Goal: Task Accomplishment & Management: Use online tool/utility

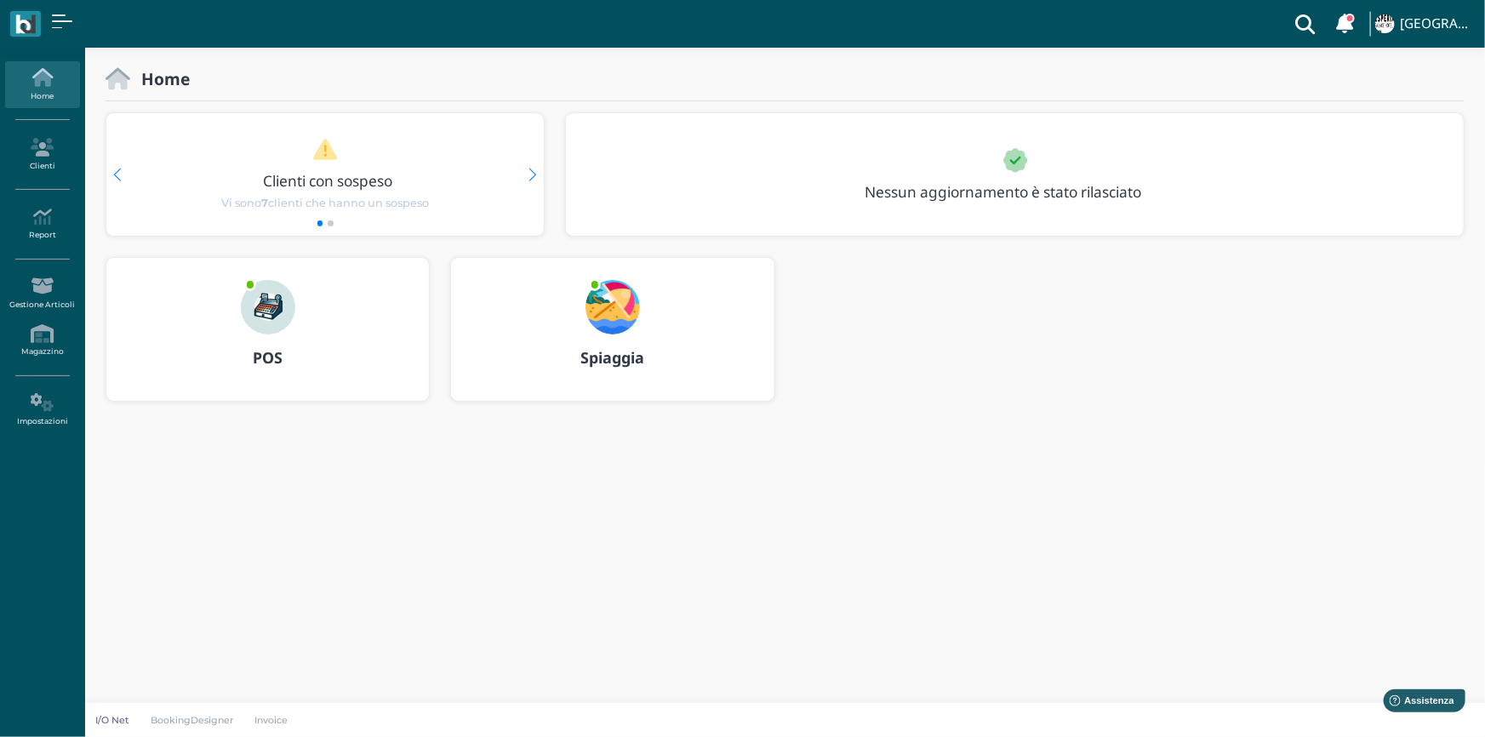
click at [614, 357] on b "Spiaggia" at bounding box center [612, 357] width 64 height 20
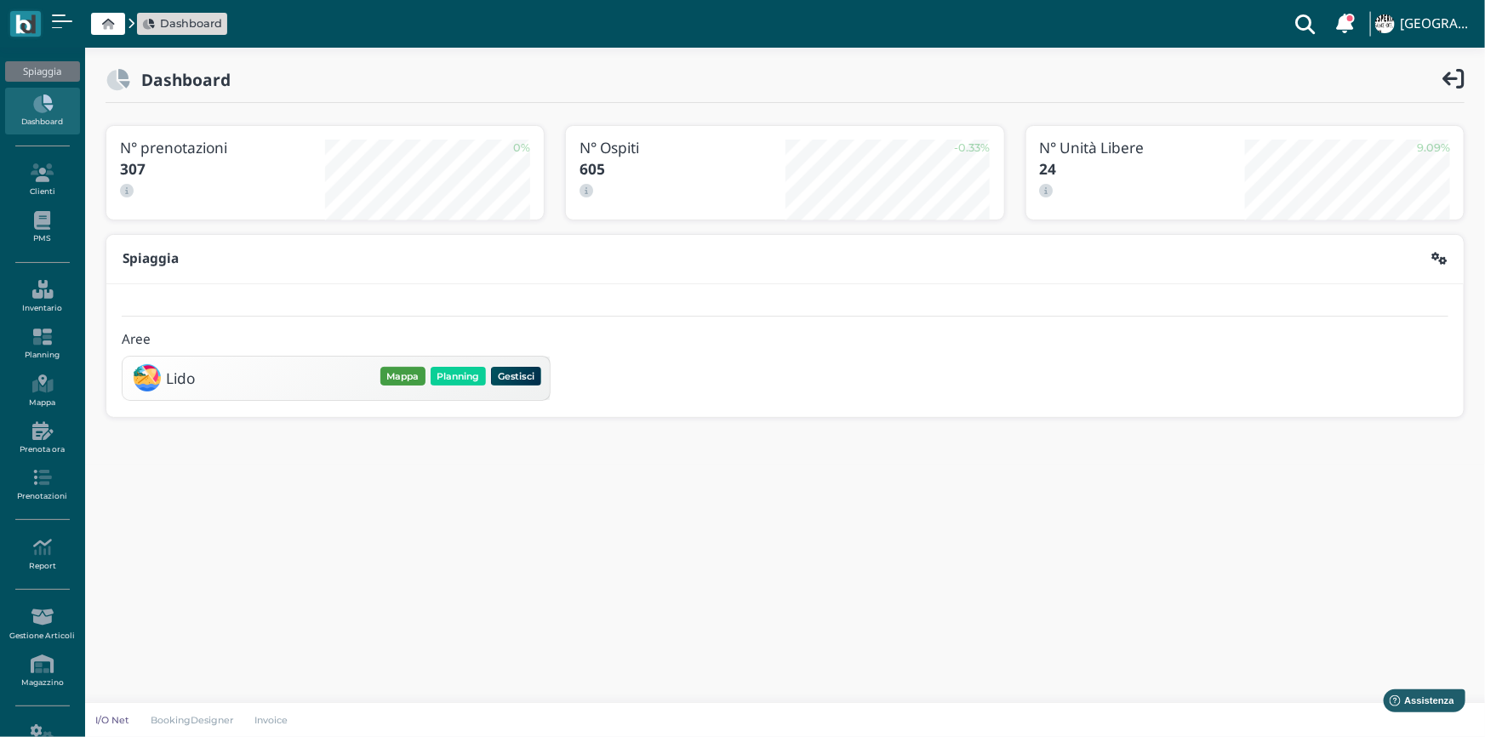
click at [400, 367] on button "Mappa" at bounding box center [402, 376] width 45 height 19
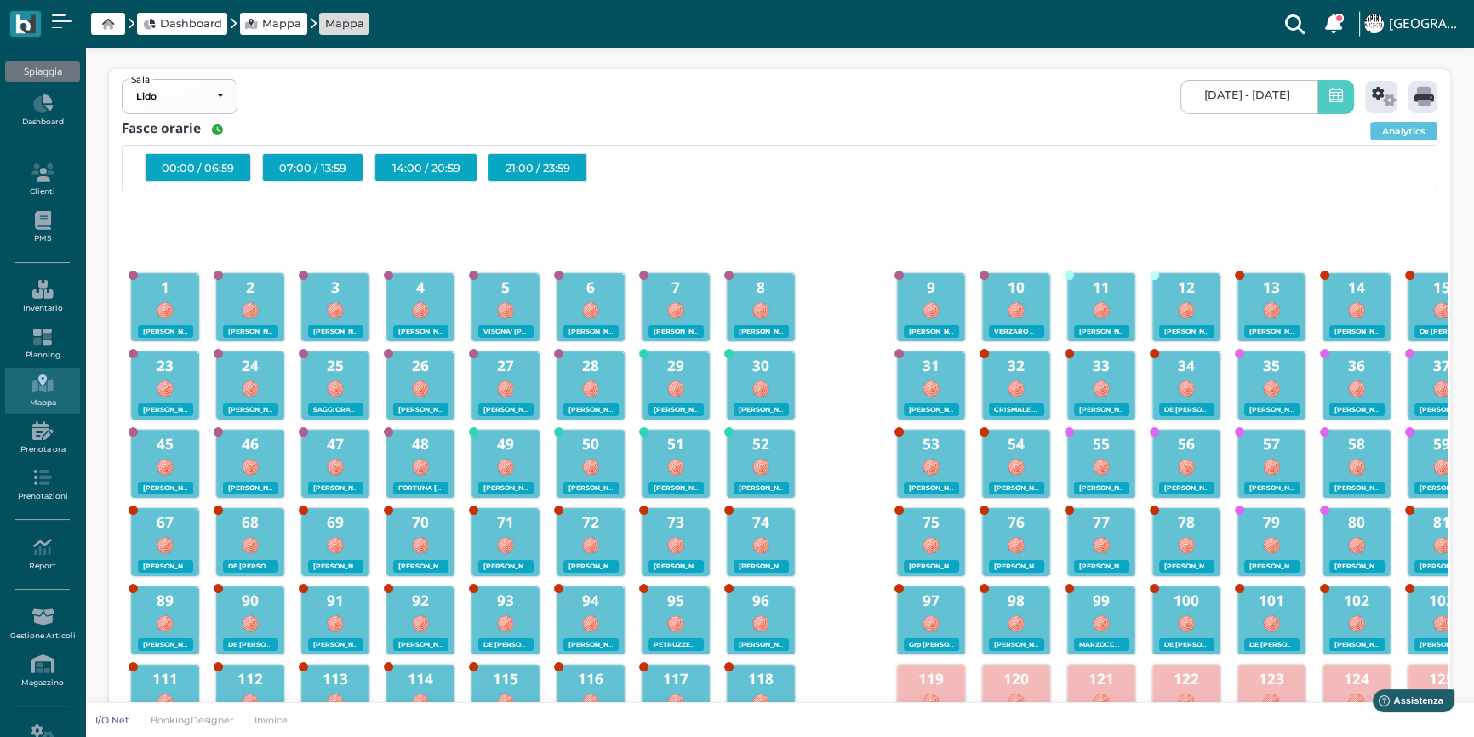
click at [1204, 98] on span "[DATE] - [DATE]" at bounding box center [1247, 96] width 86 height 14
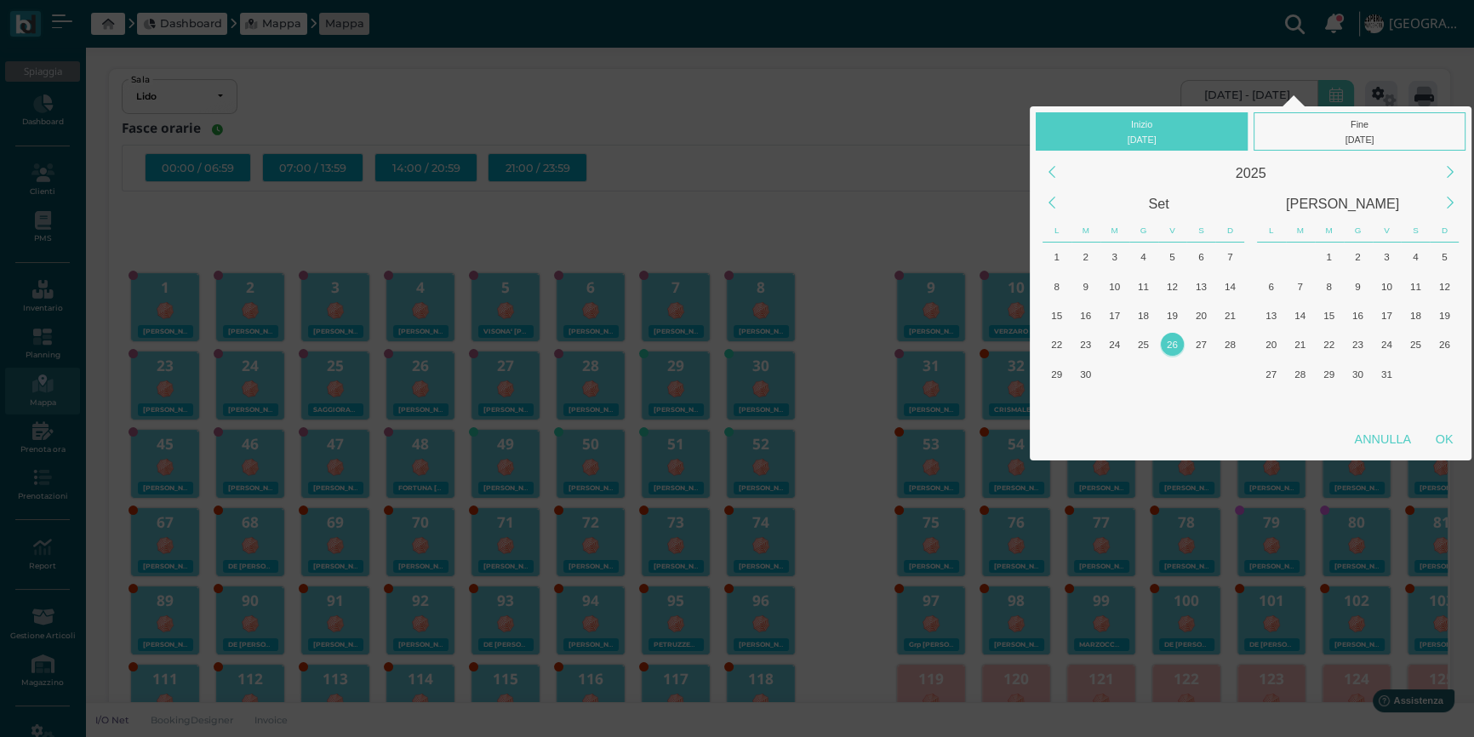
click at [1172, 347] on div "26" at bounding box center [1172, 344] width 23 height 23
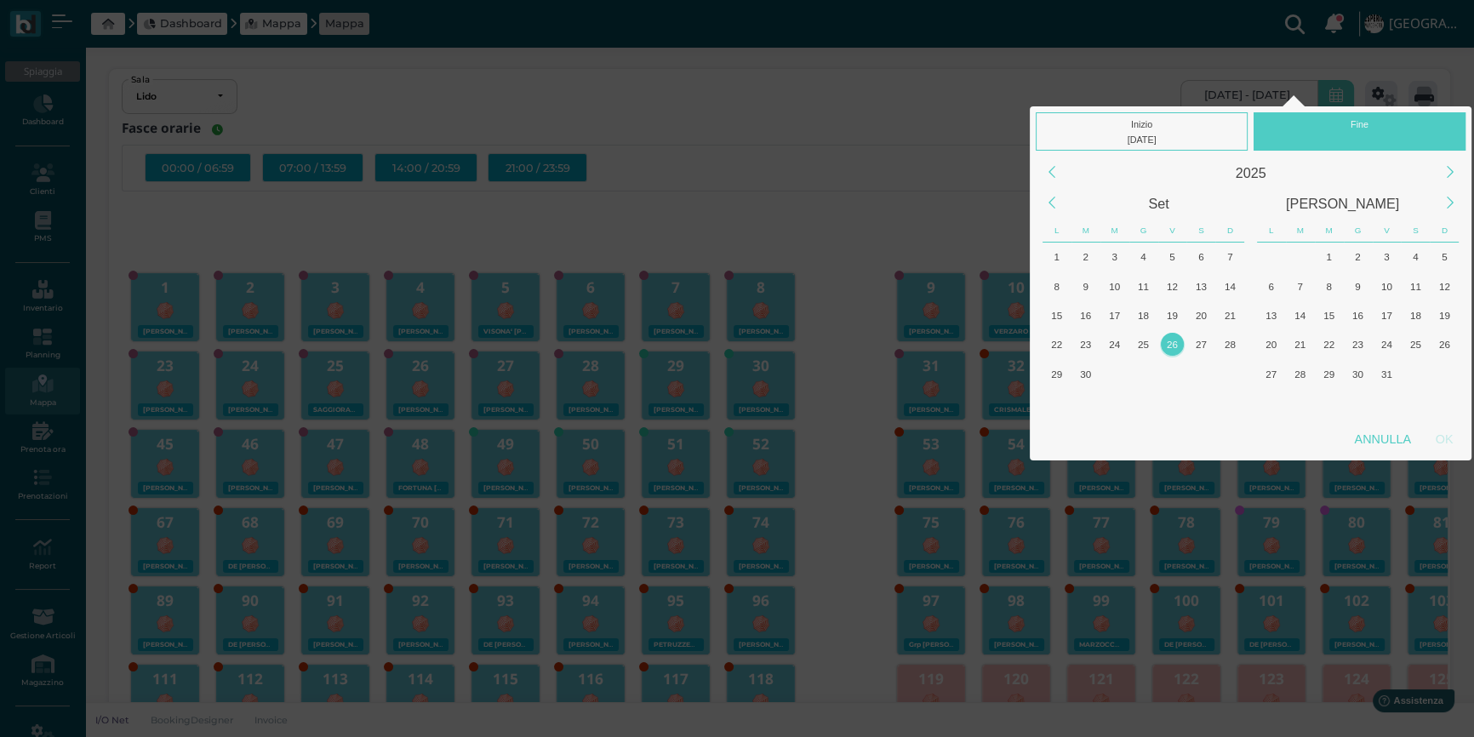
click at [1172, 347] on div "26" at bounding box center [1172, 344] width 23 height 23
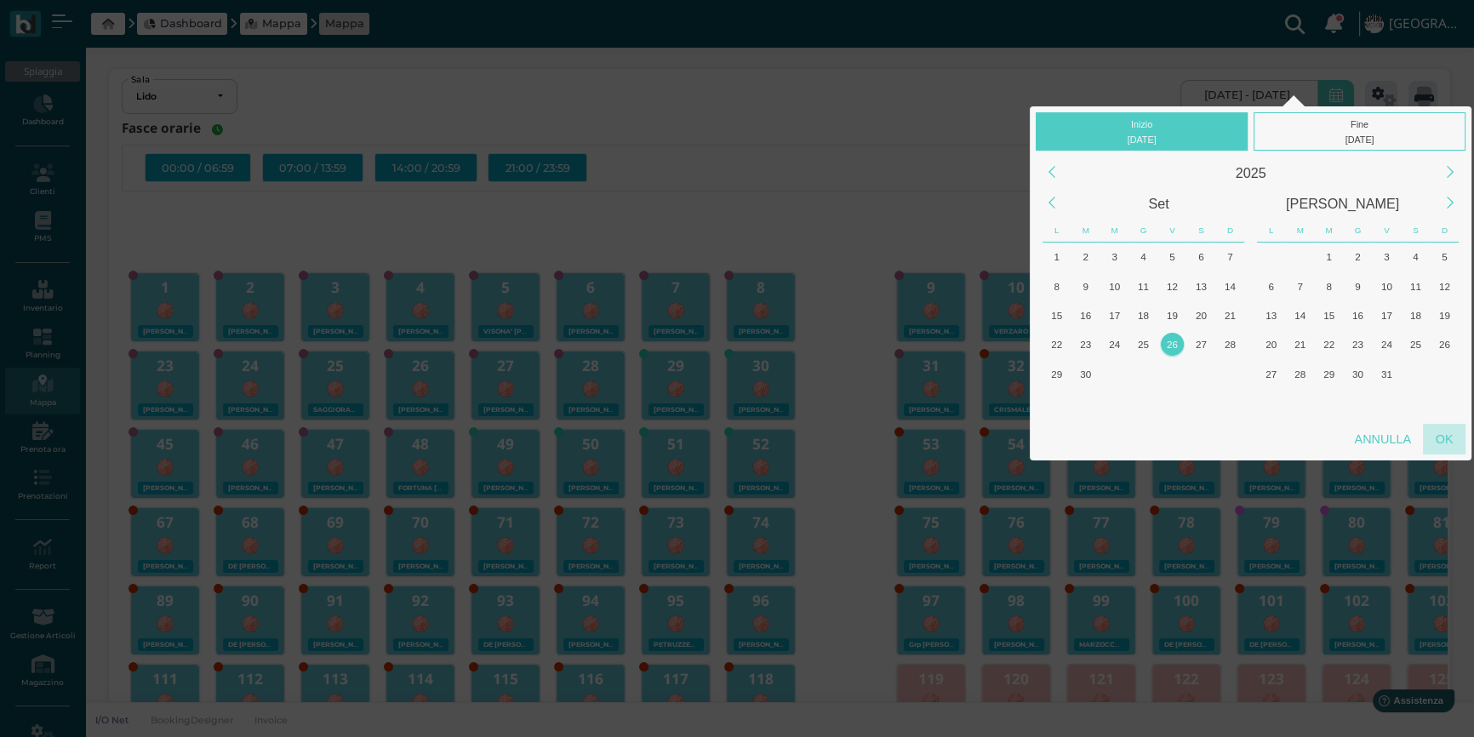
click at [1447, 443] on div "OK" at bounding box center [1444, 439] width 43 height 31
type input "[DATE] - [DATE]"
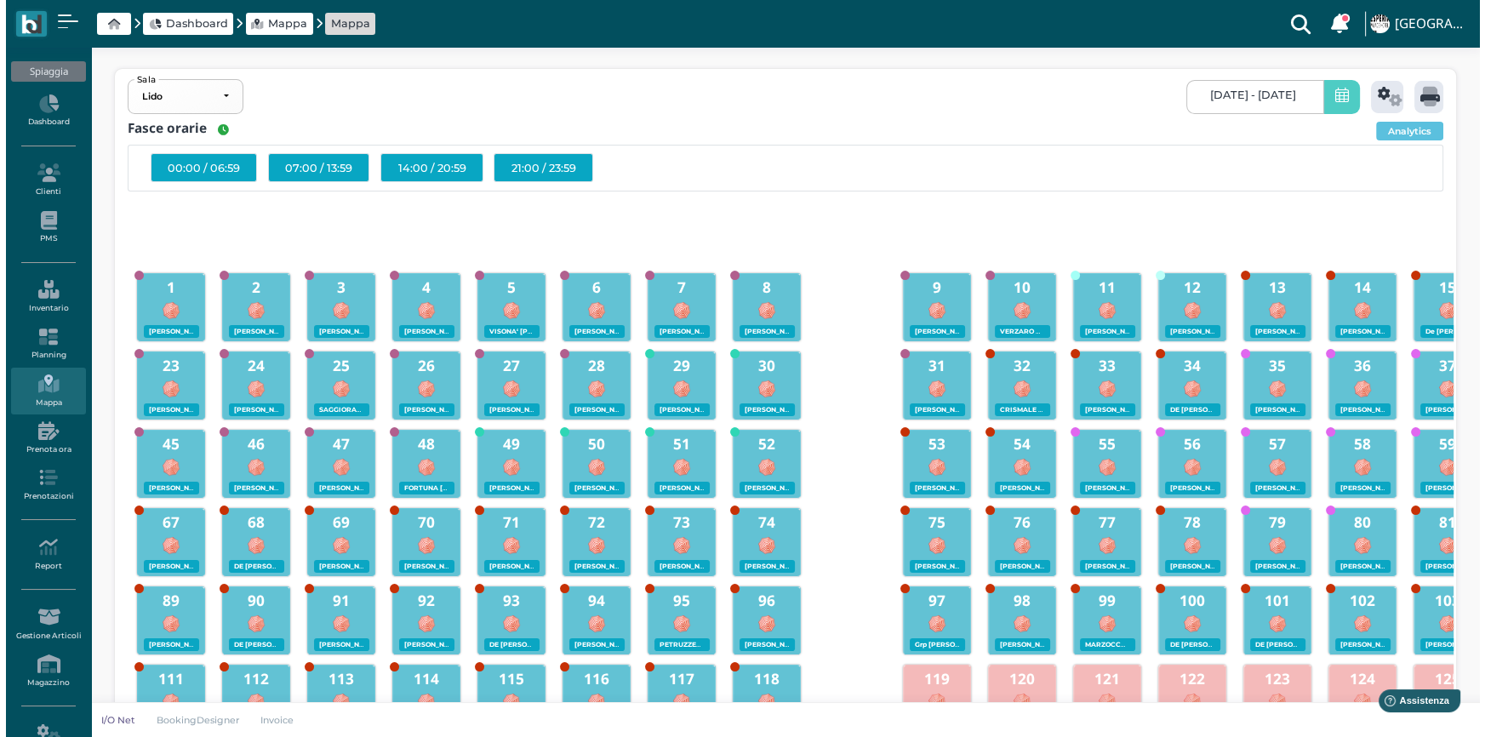
scroll to position [0, 159]
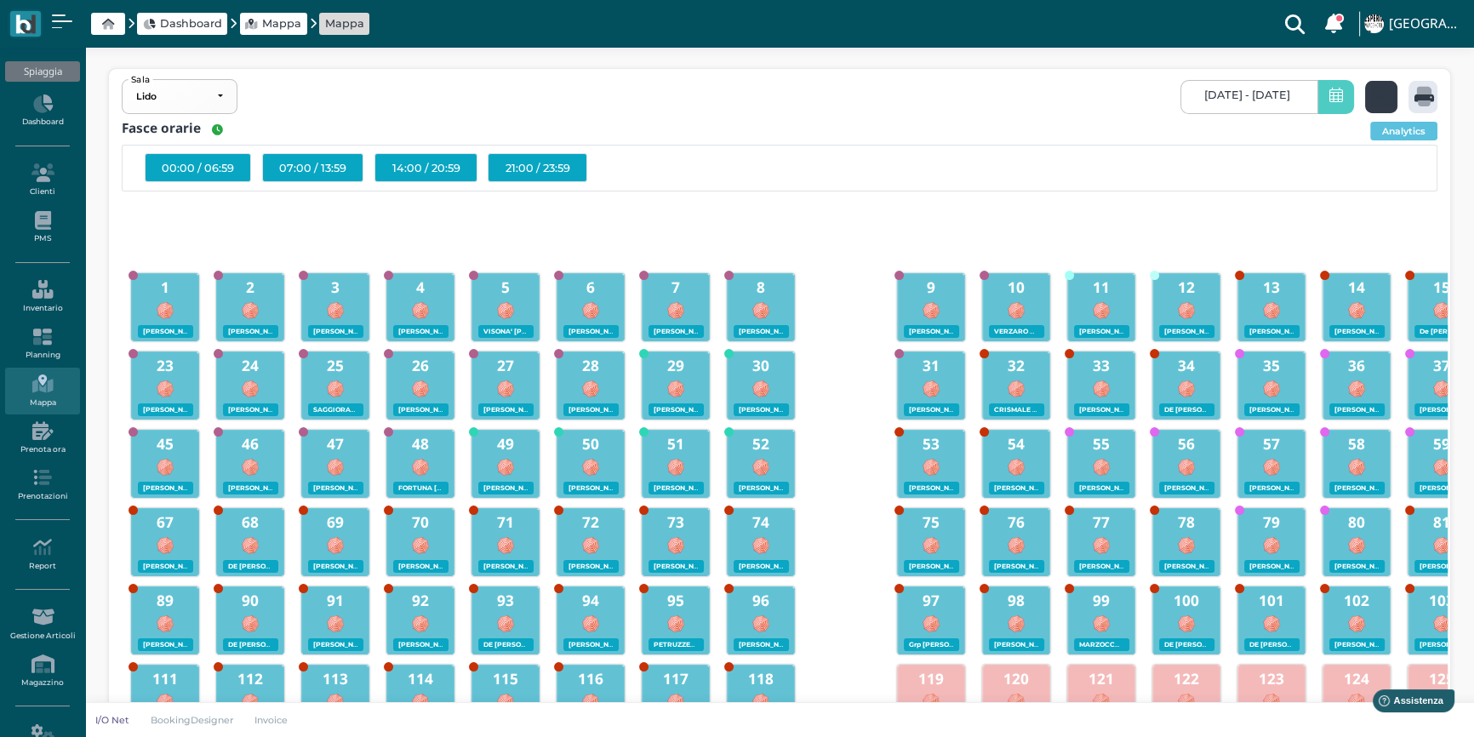
click at [1384, 98] on icon at bounding box center [1384, 97] width 25 height 20
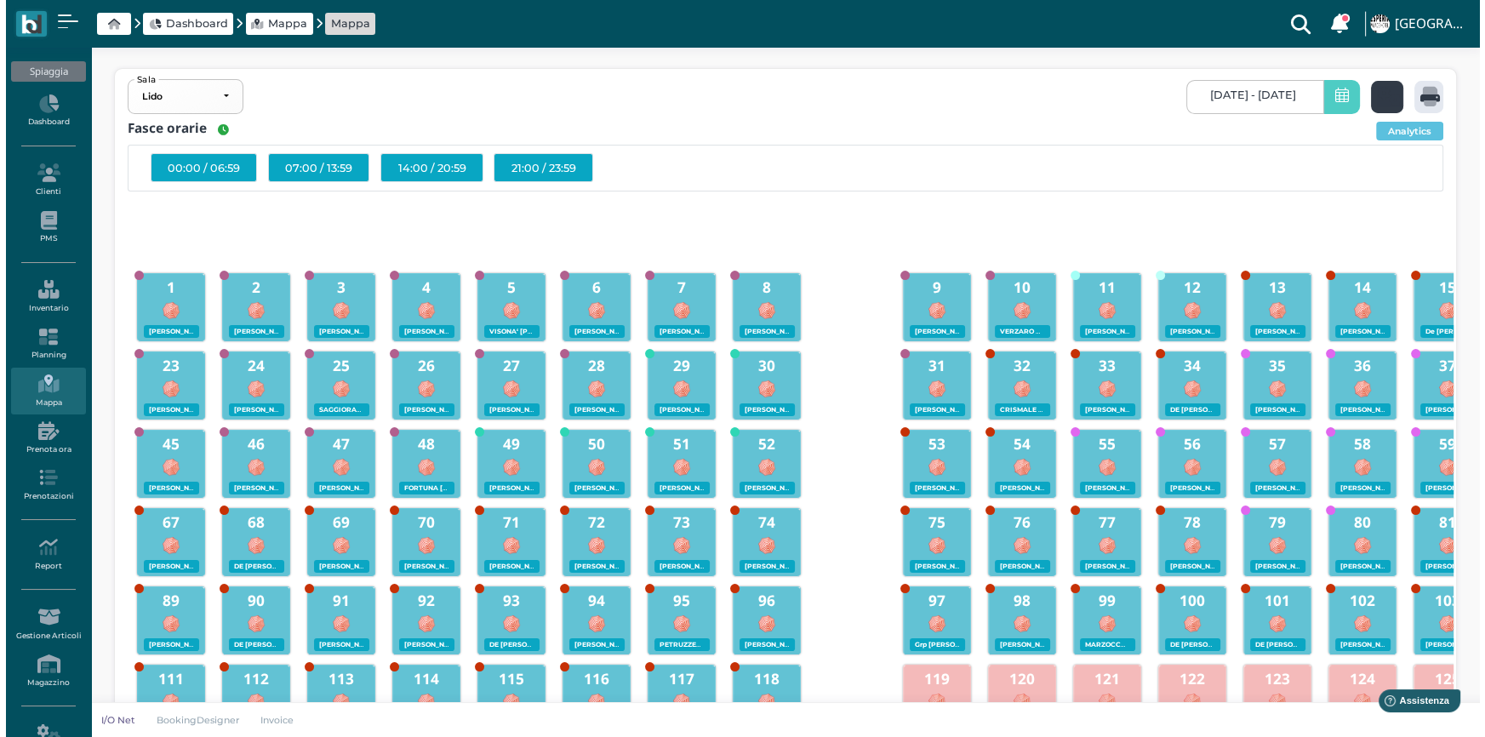
scroll to position [0, 0]
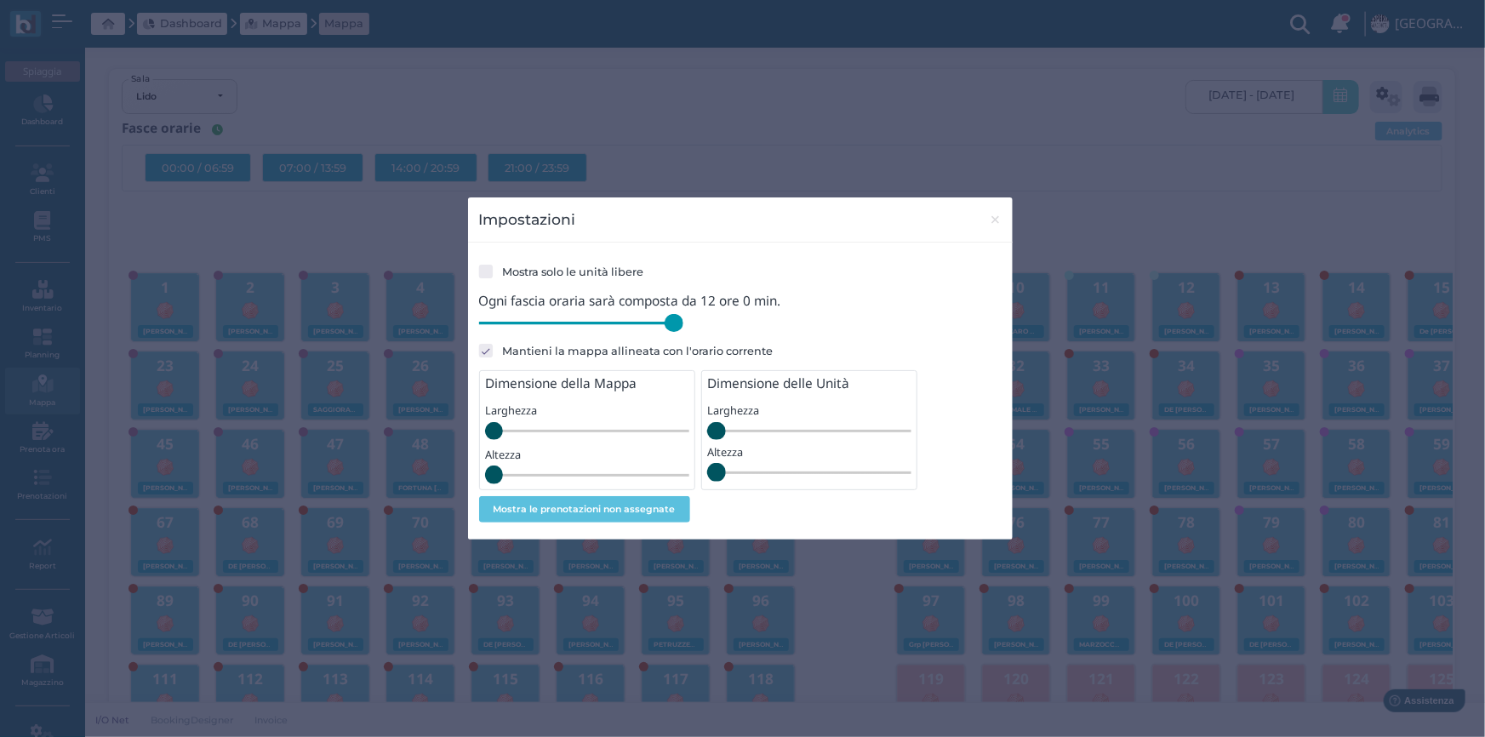
drag, startPoint x: 595, startPoint y: 326, endPoint x: 717, endPoint y: 332, distance: 122.7
type input "720"
click at [683, 332] on input "range" at bounding box center [581, 323] width 204 height 19
click at [990, 218] on span "×" at bounding box center [995, 220] width 13 height 22
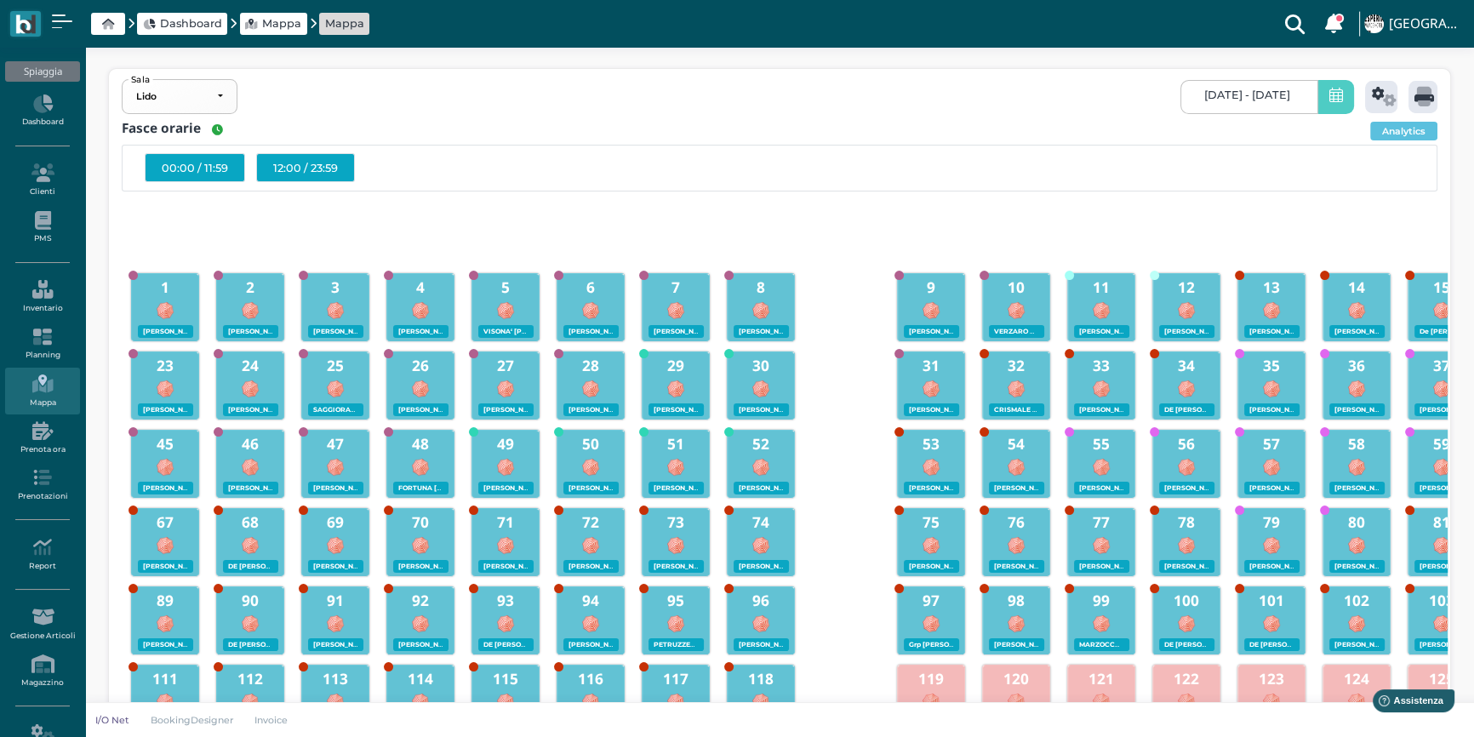
click at [298, 164] on div "12:00 / 23:59" at bounding box center [305, 167] width 99 height 29
click at [1426, 99] on icon at bounding box center [1424, 97] width 20 height 20
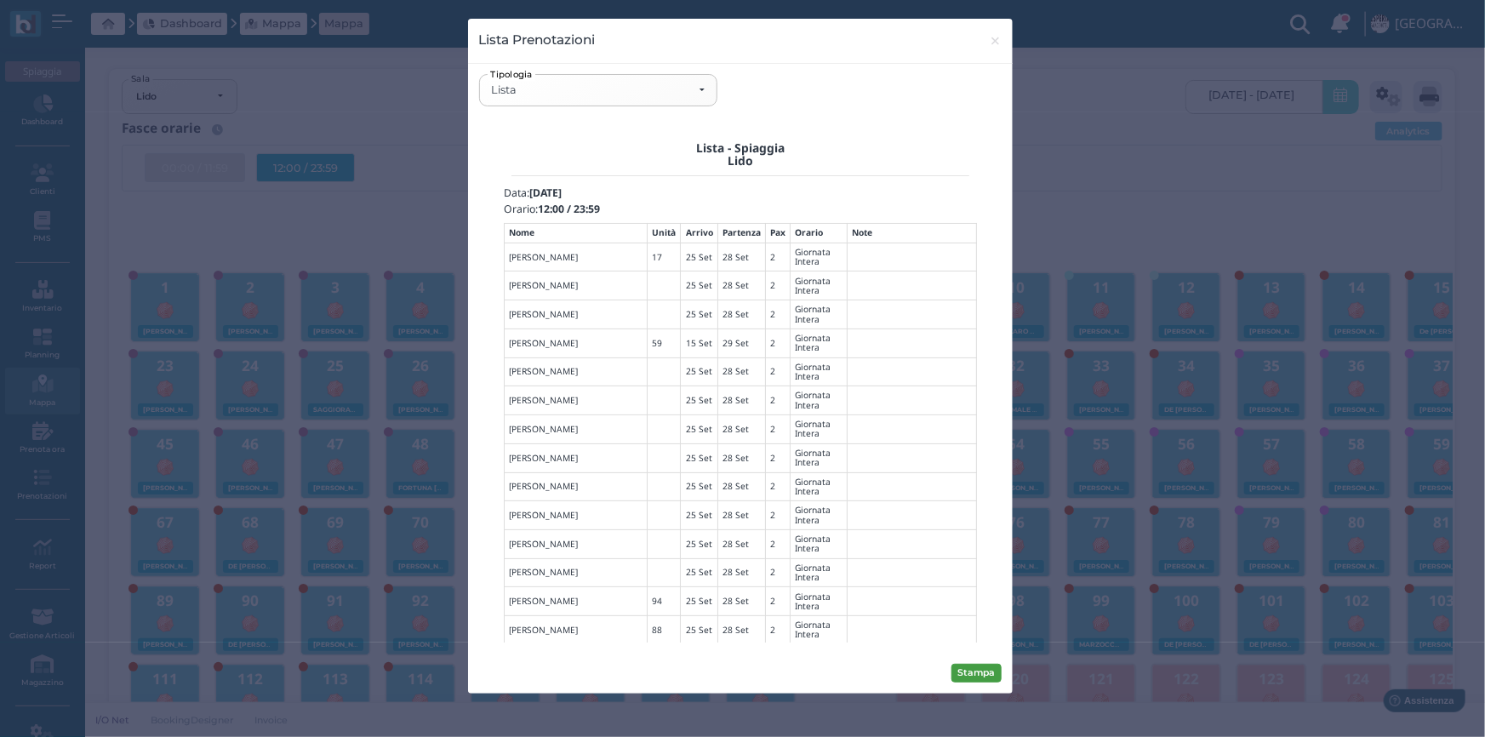
click at [968, 675] on button "Stampa" at bounding box center [976, 673] width 50 height 19
click at [700, 93] on div "Lista" at bounding box center [598, 90] width 214 height 14
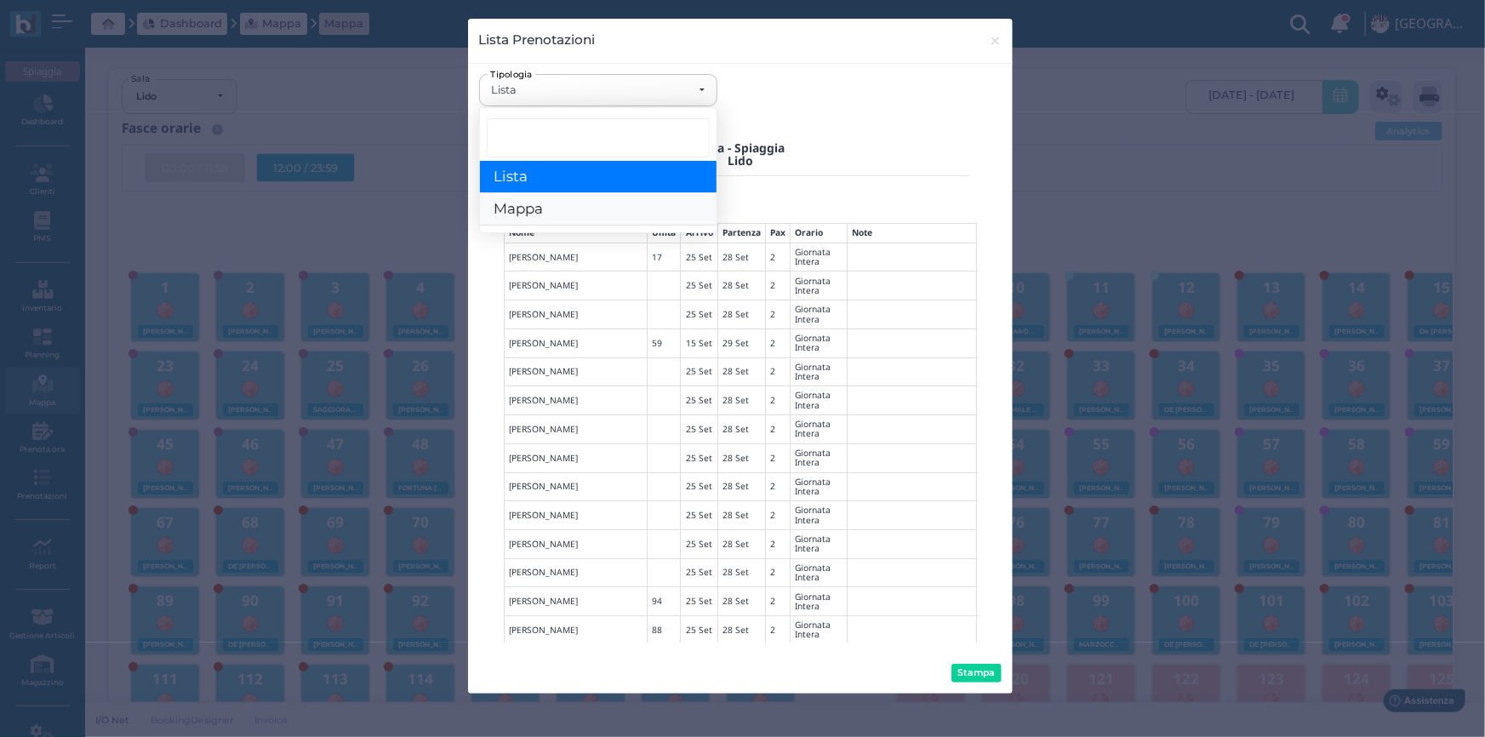
click at [620, 205] on link "Mappa" at bounding box center [598, 210] width 237 height 32
select select "map"
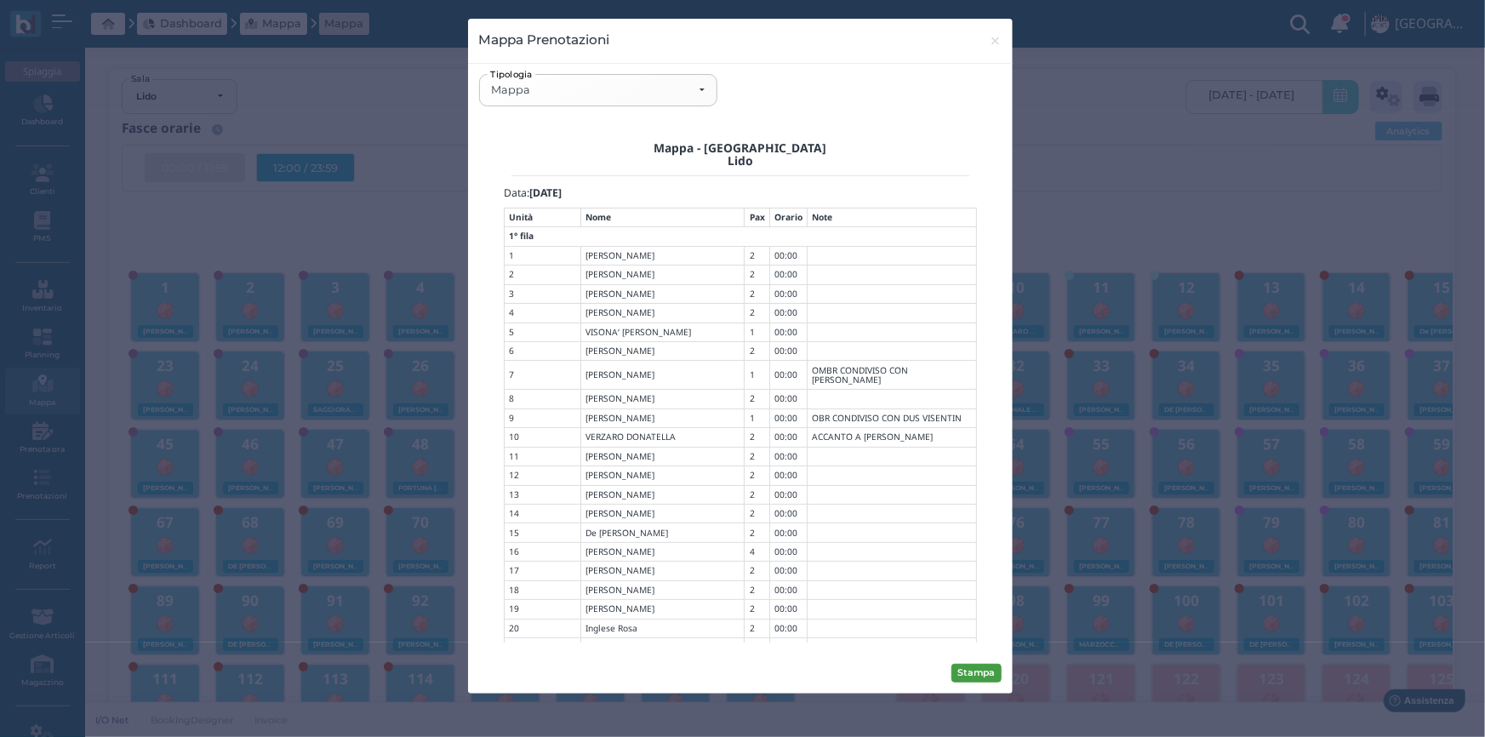
click at [979, 672] on button "Stampa" at bounding box center [976, 673] width 50 height 19
click at [993, 36] on span "×" at bounding box center [995, 41] width 13 height 22
